Goal: Task Accomplishment & Management: Complete application form

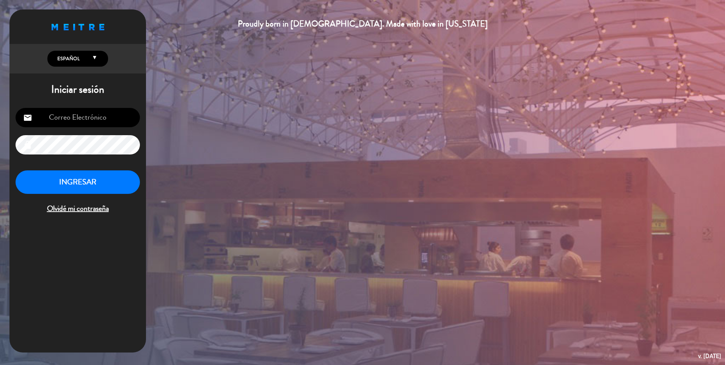
type input "[EMAIL_ADDRESS][DOMAIN_NAME]"
drag, startPoint x: 72, startPoint y: 188, endPoint x: 68, endPoint y: 187, distance: 3.9
click at [72, 187] on button "INGRESAR" at bounding box center [78, 183] width 124 height 24
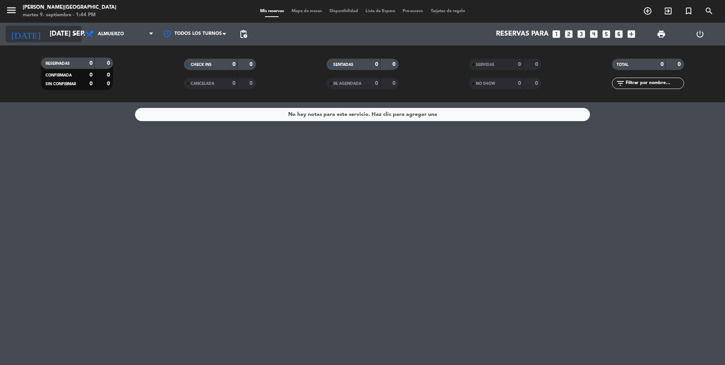
click at [71, 33] on icon "arrow_drop_down" at bounding box center [74, 34] width 9 height 9
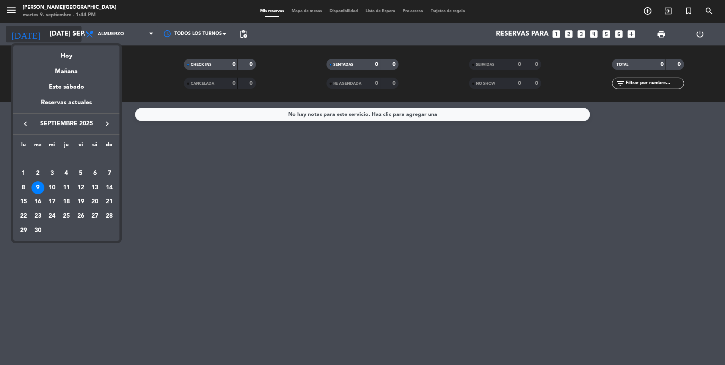
click at [69, 34] on div at bounding box center [362, 182] width 725 height 365
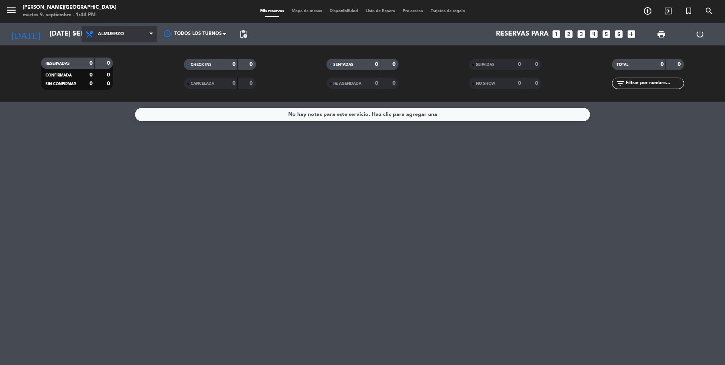
click at [119, 33] on span "Almuerzo" at bounding box center [111, 33] width 26 height 5
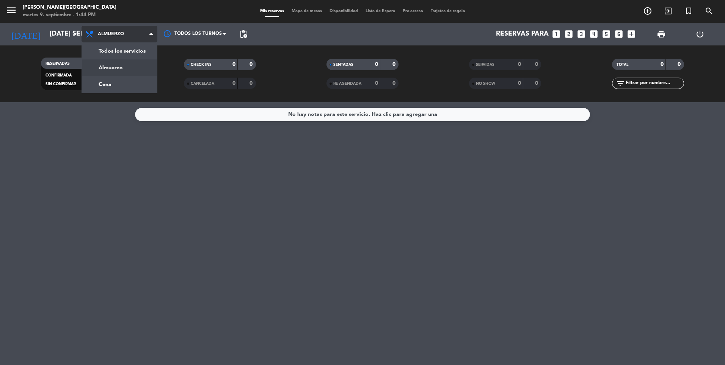
click at [121, 82] on div "menu [PERSON_NAME] martes 9. septiembre - 1:44 PM Mis reservas Mapa de mesas Di…" at bounding box center [362, 51] width 725 height 102
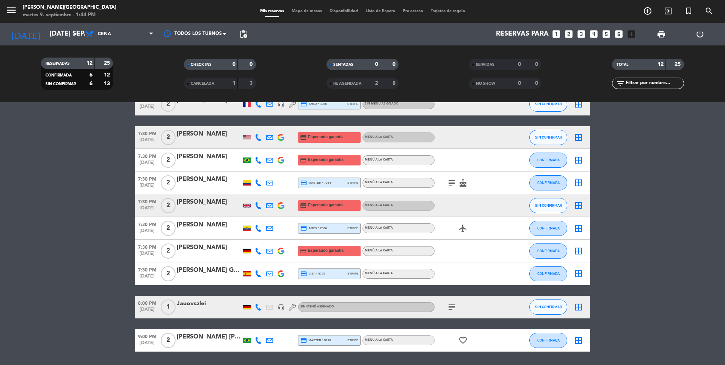
scroll to position [77, 0]
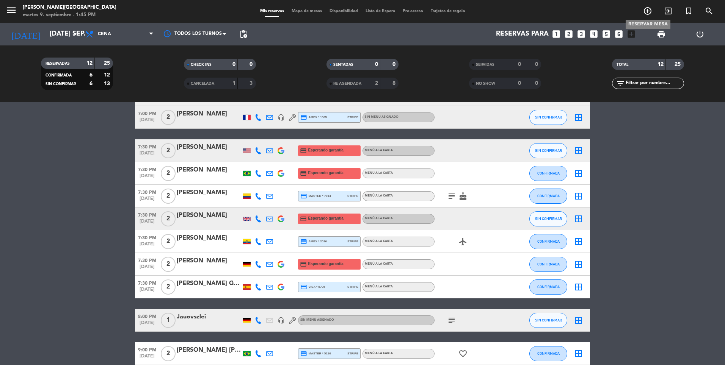
drag, startPoint x: 647, startPoint y: 12, endPoint x: 645, endPoint y: 17, distance: 5.3
click at [647, 11] on icon "add_circle_outline" at bounding box center [647, 10] width 9 height 9
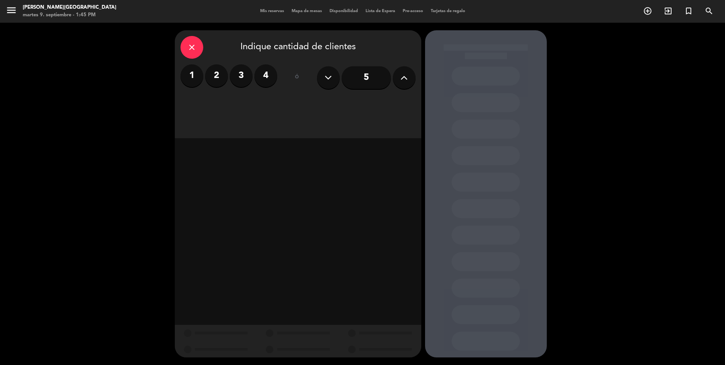
click at [196, 47] on icon "close" at bounding box center [191, 47] width 9 height 9
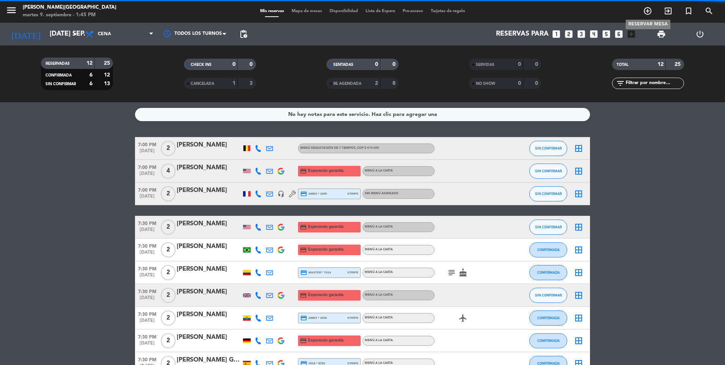
click at [647, 13] on icon "add_circle_outline" at bounding box center [647, 10] width 9 height 9
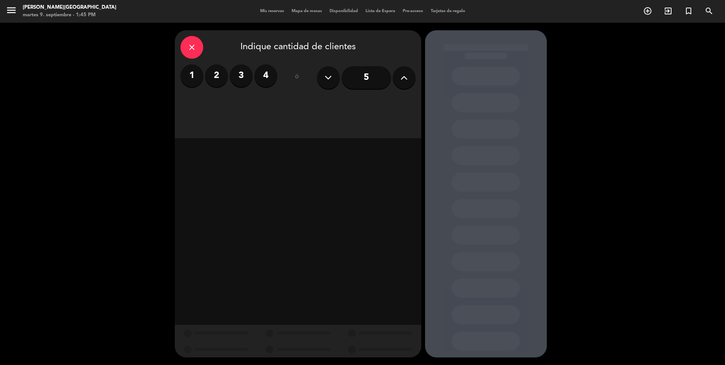
click at [236, 75] on label "3" at bounding box center [241, 75] width 23 height 23
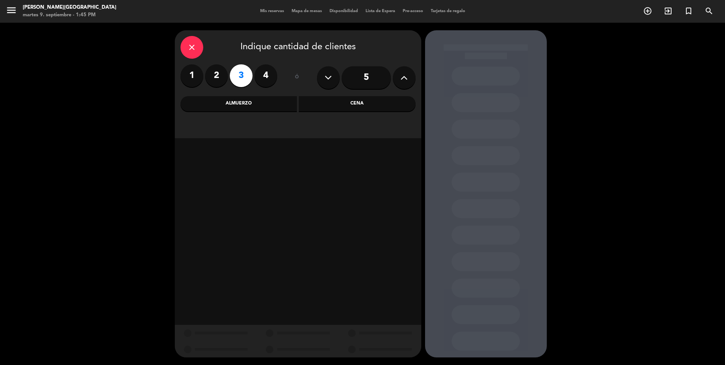
drag, startPoint x: 366, startPoint y: 105, endPoint x: 395, endPoint y: 133, distance: 39.9
click at [364, 104] on div "Cena" at bounding box center [357, 103] width 117 height 15
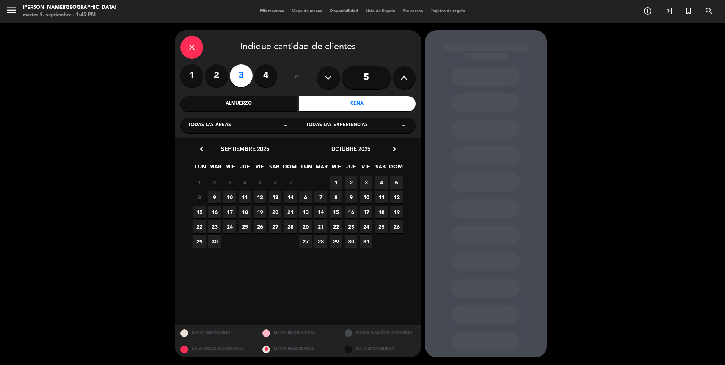
click at [214, 194] on span "9" at bounding box center [214, 197] width 13 height 13
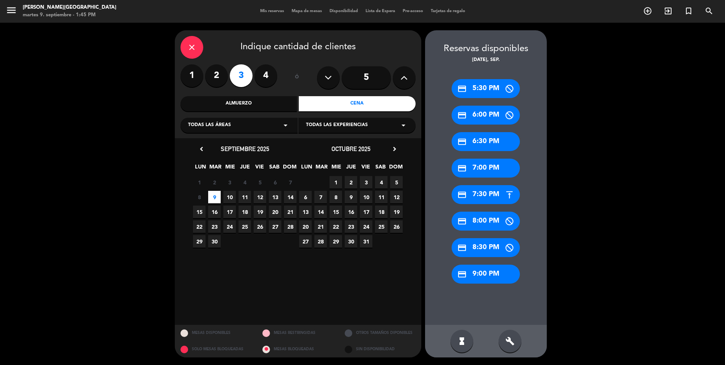
drag, startPoint x: 480, startPoint y: 194, endPoint x: 382, endPoint y: 147, distance: 107.8
click at [479, 192] on div "credit_card 7:30 PM" at bounding box center [485, 194] width 68 height 19
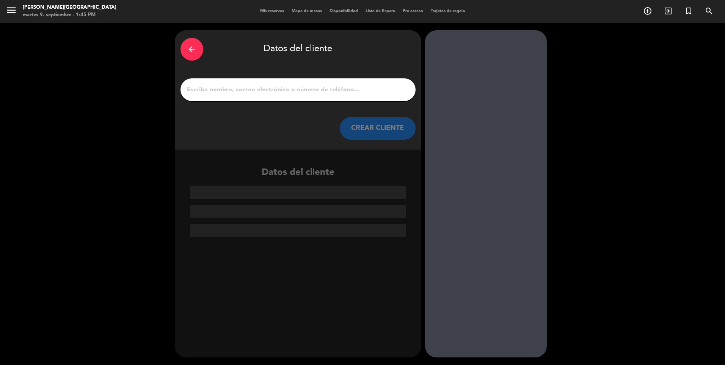
click at [312, 84] on div at bounding box center [297, 89] width 235 height 23
click at [309, 93] on input "1" at bounding box center [298, 90] width 224 height 11
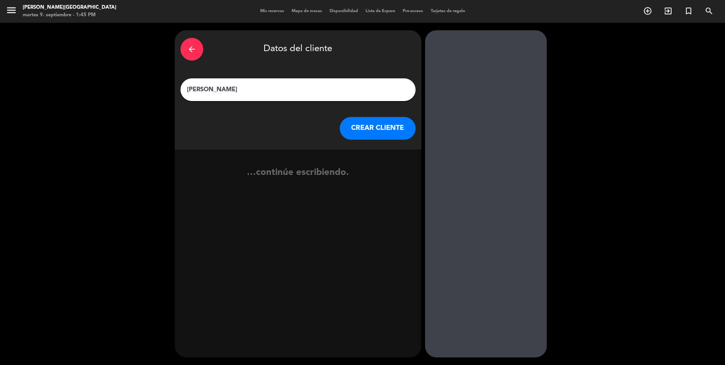
type input "[PERSON_NAME]"
click at [382, 123] on button "CREAR CLIENTE" at bounding box center [378, 128] width 76 height 23
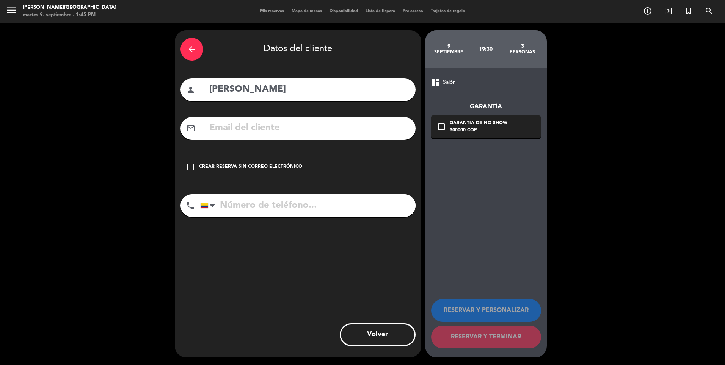
click at [258, 161] on div "check_box_outline_blank Crear reserva sin correo electrónico" at bounding box center [297, 167] width 235 height 23
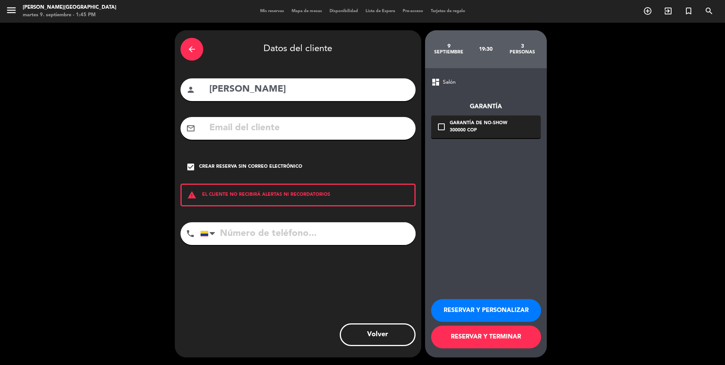
click at [303, 238] on input "tel" at bounding box center [307, 233] width 215 height 23
type input "3052734934"
click at [479, 341] on button "RESERVAR Y TERMINAR" at bounding box center [486, 337] width 110 height 23
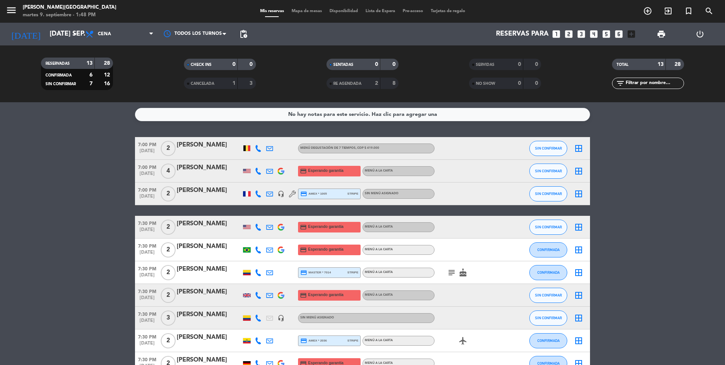
click at [198, 316] on div "[PERSON_NAME]" at bounding box center [209, 315] width 64 height 10
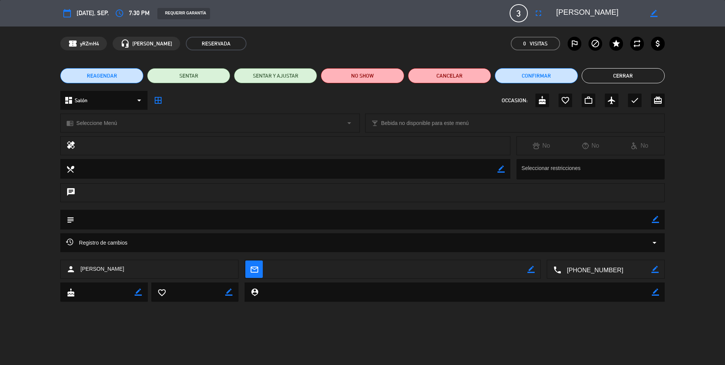
click at [539, 149] on icon at bounding box center [535, 145] width 7 height 7
click at [535, 146] on icon at bounding box center [535, 145] width 7 height 7
click at [498, 146] on div at bounding box center [292, 146] width 423 height 11
click at [650, 220] on textarea at bounding box center [362, 219] width 577 height 19
click at [658, 220] on icon "border_color" at bounding box center [654, 219] width 7 height 7
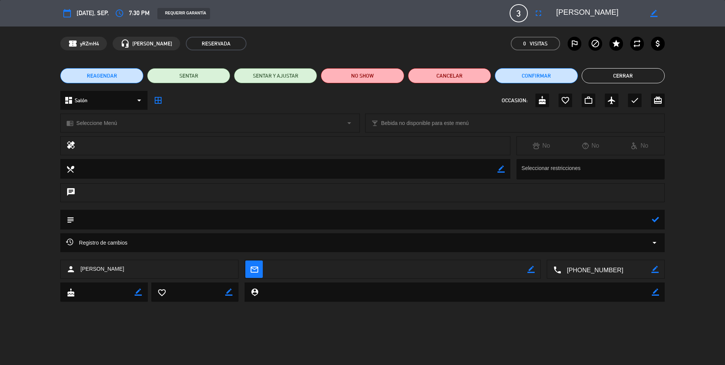
click at [625, 220] on textarea at bounding box center [362, 219] width 577 height 19
click at [651, 224] on textarea at bounding box center [362, 219] width 577 height 19
type textarea "VIENE CON UNA MASCOTA (PERRO )UBICAR E EL PATIO"
click at [651, 220] on icon at bounding box center [654, 219] width 7 height 7
click at [655, 75] on button "Cerrar" at bounding box center [622, 75] width 83 height 15
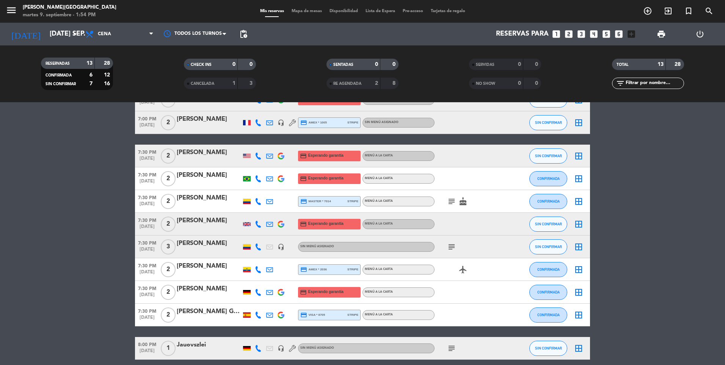
scroll to position [137, 0]
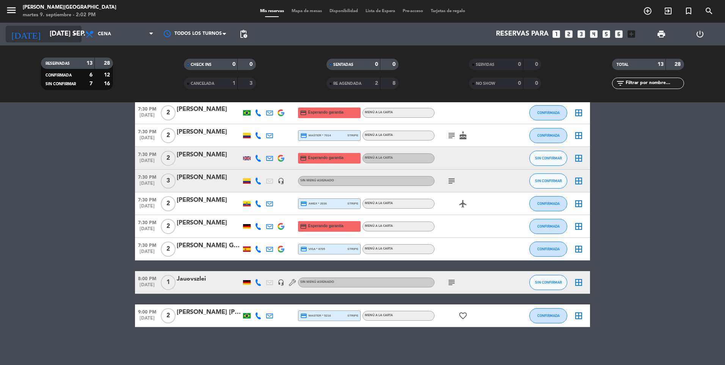
click at [76, 35] on icon "arrow_drop_down" at bounding box center [74, 34] width 9 height 9
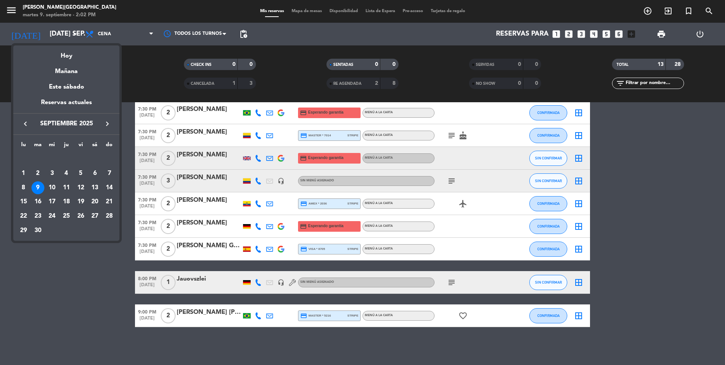
click at [52, 218] on div "24" at bounding box center [51, 216] width 13 height 13
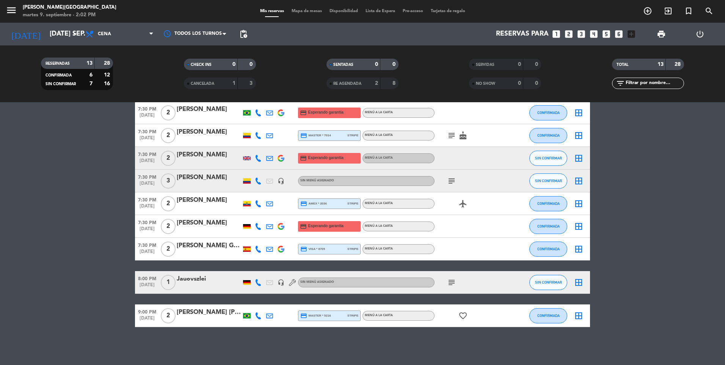
type input "mié. [DATE]"
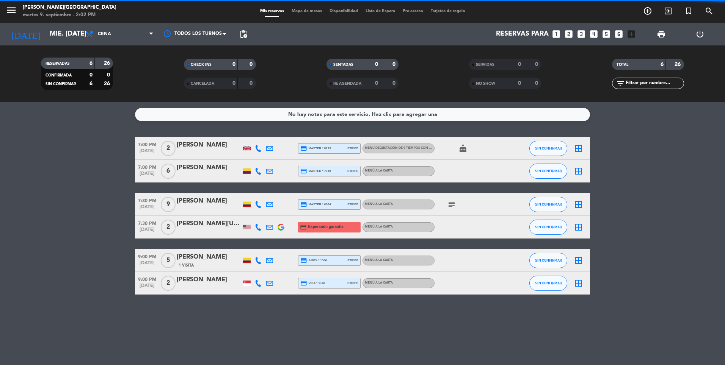
scroll to position [0, 0]
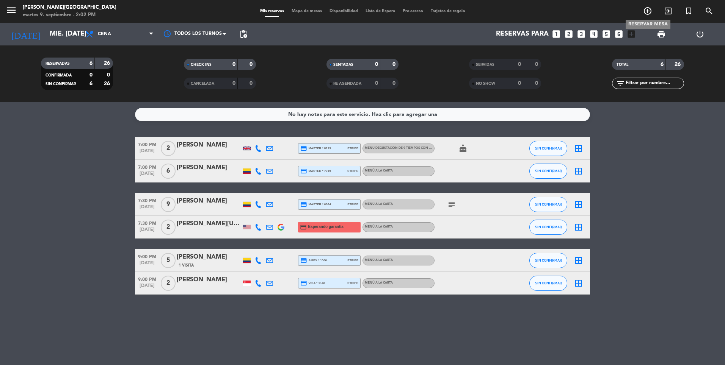
click at [644, 12] on icon "add_circle_outline" at bounding box center [647, 10] width 9 height 9
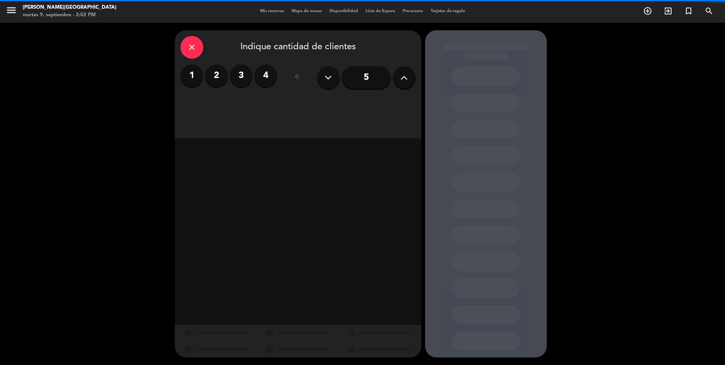
click at [409, 75] on button at bounding box center [404, 77] width 23 height 23
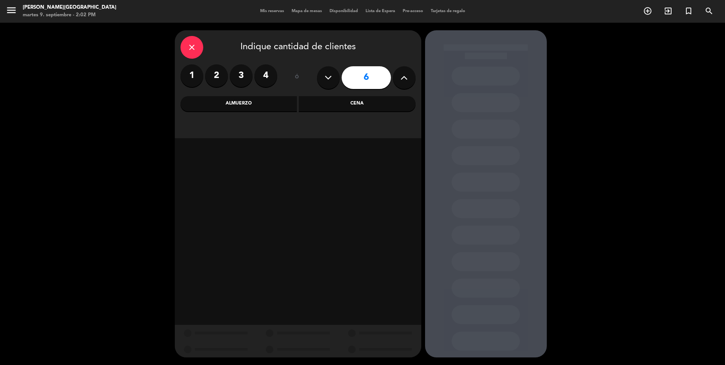
click at [409, 75] on button at bounding box center [404, 77] width 23 height 23
click at [404, 79] on icon at bounding box center [403, 77] width 7 height 11
type input "10"
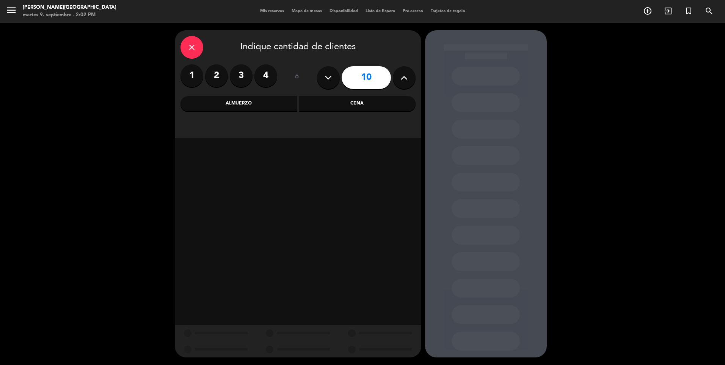
drag, startPoint x: 392, startPoint y: 100, endPoint x: 390, endPoint y: 110, distance: 10.2
click at [391, 102] on div "close Indique cantidad de clientes 1 2 3 4 ó 10 Almuerzo Cena" at bounding box center [298, 84] width 246 height 108
click at [387, 107] on div "Cena" at bounding box center [357, 103] width 117 height 15
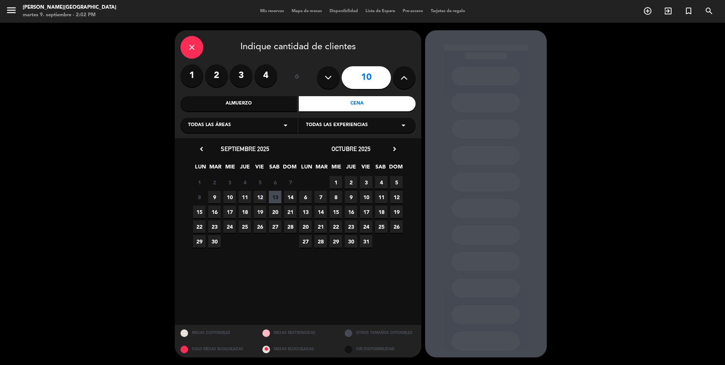
click at [231, 227] on span "24" at bounding box center [229, 227] width 13 height 13
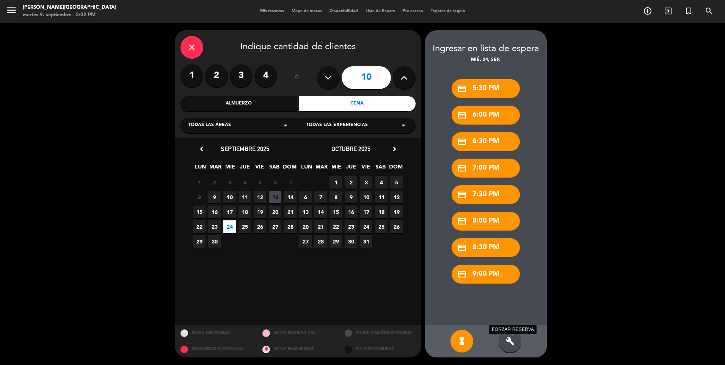
click at [507, 344] on icon "build" at bounding box center [509, 341] width 9 height 9
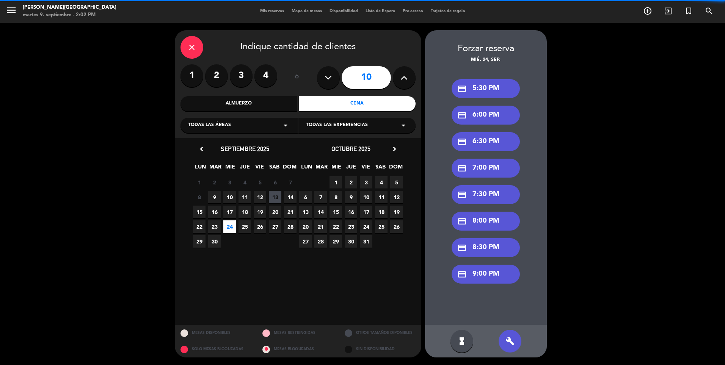
click at [498, 269] on div "credit_card 9:00 PM" at bounding box center [485, 274] width 68 height 19
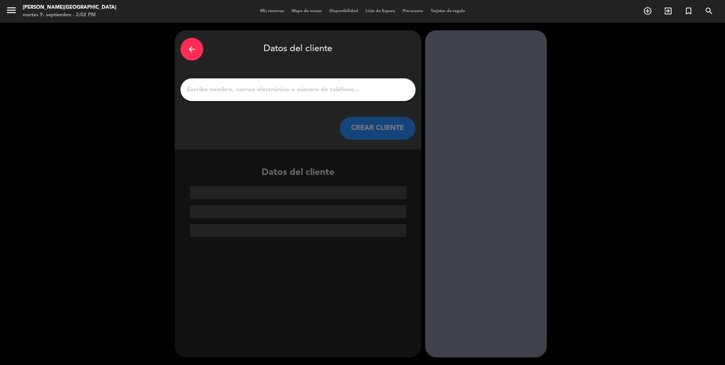
click at [300, 93] on input "1" at bounding box center [298, 90] width 224 height 11
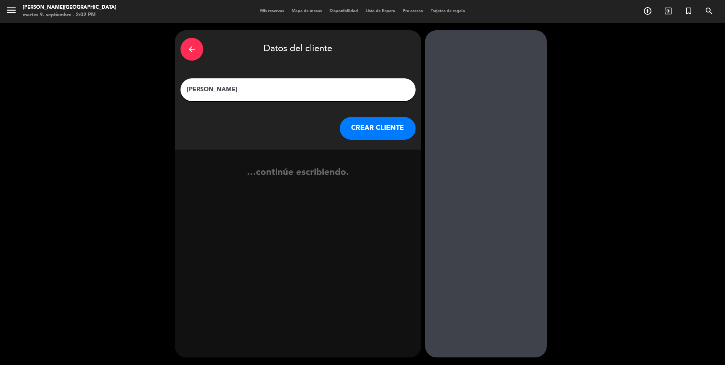
type input "[PERSON_NAME]"
drag, startPoint x: 372, startPoint y: 143, endPoint x: 373, endPoint y: 139, distance: 3.9
click at [373, 142] on div "arrow_back Datos del cliente [PERSON_NAME] [PERSON_NAME] CLIENTE" at bounding box center [298, 89] width 246 height 119
click at [365, 136] on button "CREAR CLIENTE" at bounding box center [378, 128] width 76 height 23
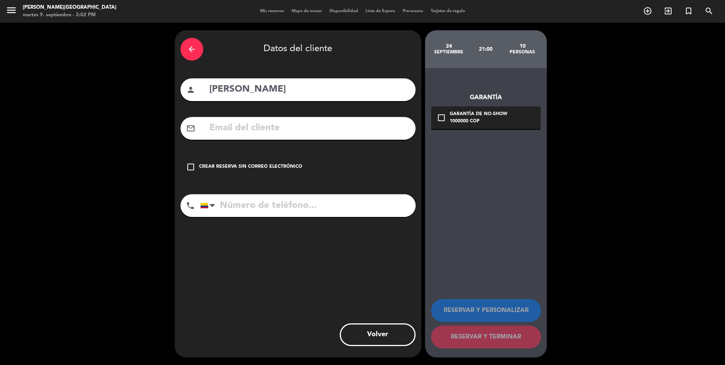
click at [296, 134] on div "mail_outline" at bounding box center [297, 128] width 235 height 23
click at [296, 131] on input "text" at bounding box center [308, 129] width 201 height 16
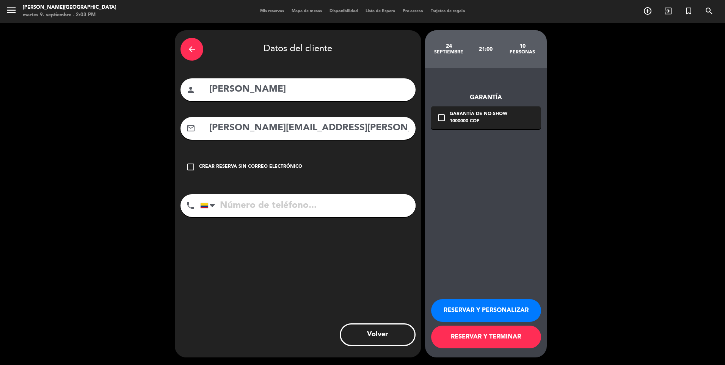
type input "[PERSON_NAME][EMAIL_ADDRESS][PERSON_NAME][DOMAIN_NAME]"
click at [271, 206] on input "tel" at bounding box center [307, 205] width 215 height 23
type input "3164539985"
click at [441, 116] on icon "check_box_outline_blank" at bounding box center [441, 117] width 9 height 9
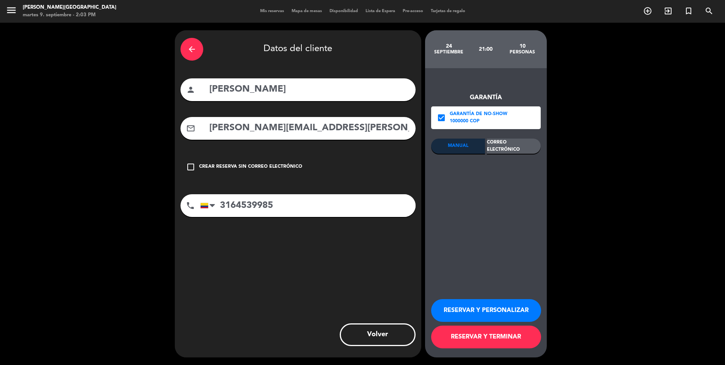
click at [509, 147] on div "Correo Electrónico" at bounding box center [514, 146] width 54 height 15
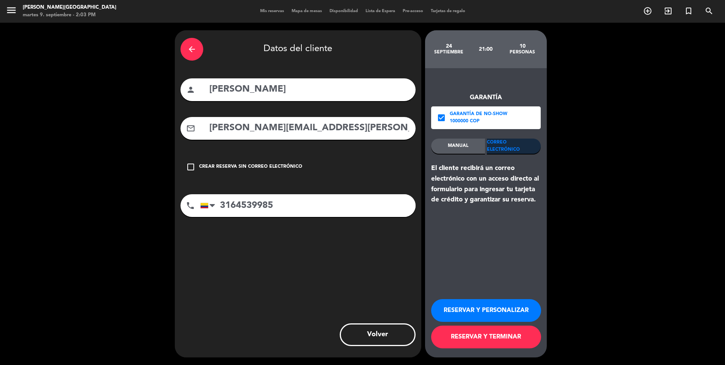
click at [508, 332] on button "RESERVAR Y TERMINAR" at bounding box center [486, 337] width 110 height 23
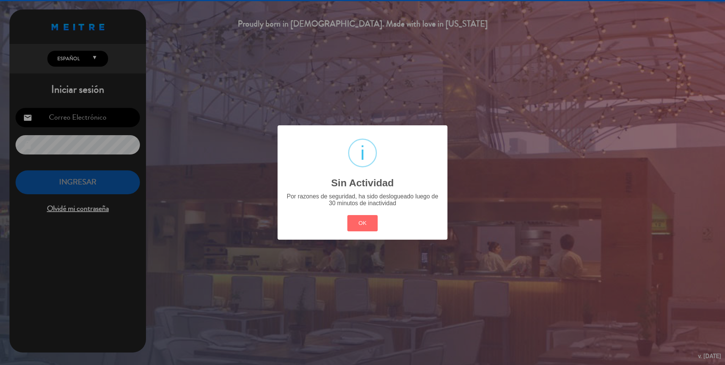
type input "[EMAIL_ADDRESS][DOMAIN_NAME]"
